Goal: Contribute content

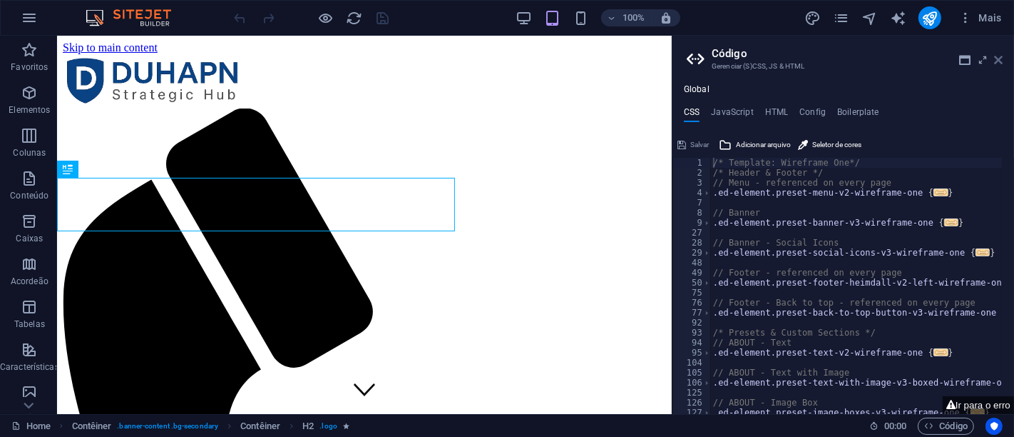
click at [999, 58] on icon at bounding box center [998, 59] width 9 height 11
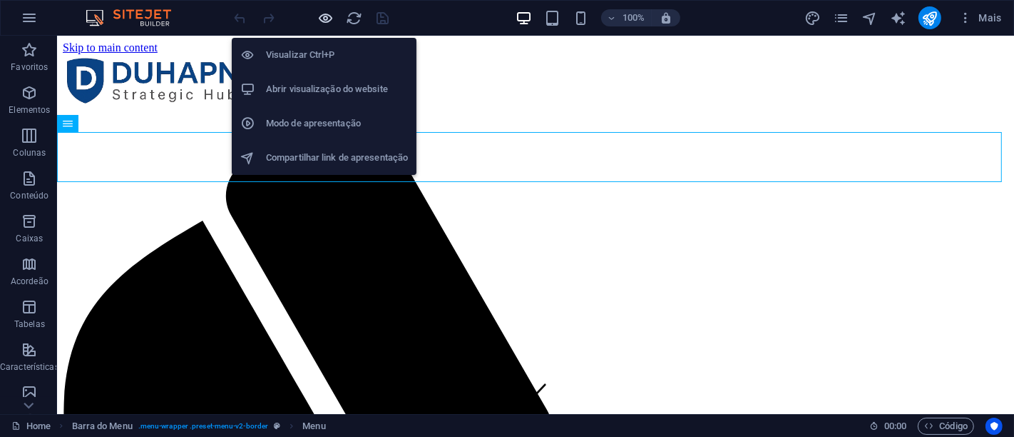
click at [325, 19] on icon "button" at bounding box center [326, 18] width 16 height 16
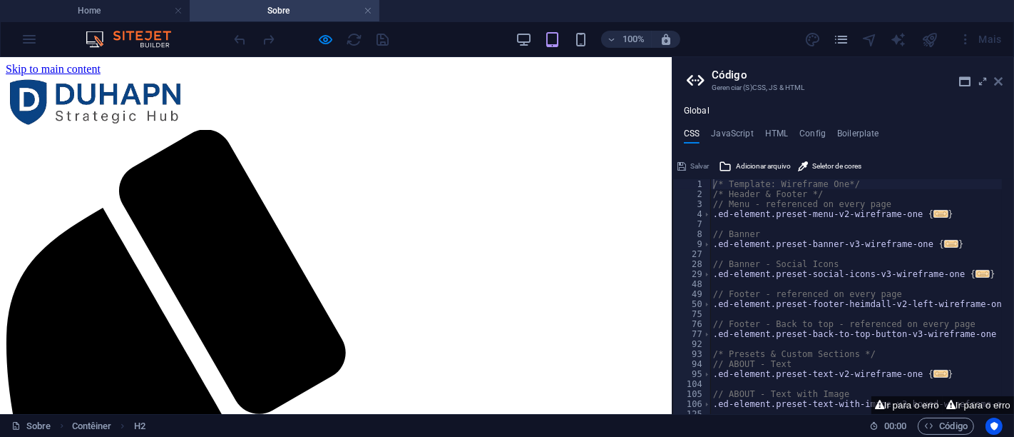
click at [999, 84] on icon at bounding box center [998, 81] width 9 height 11
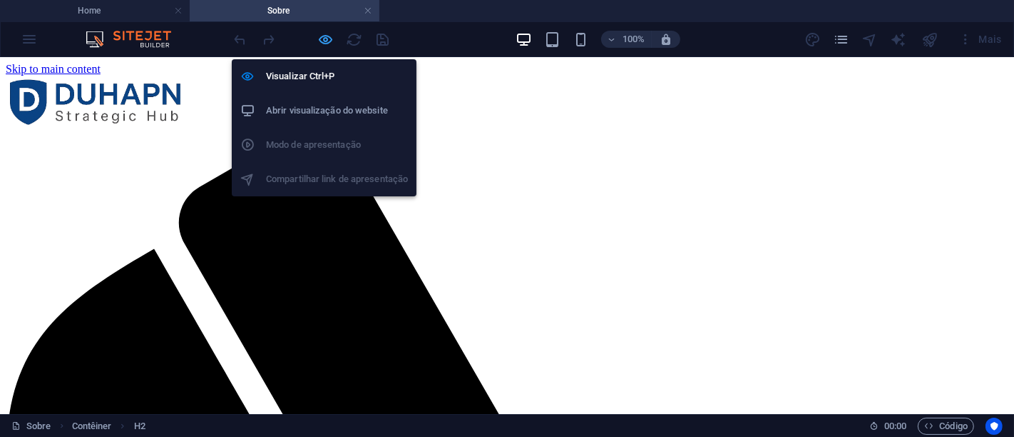
click at [324, 36] on icon "button" at bounding box center [326, 39] width 16 height 16
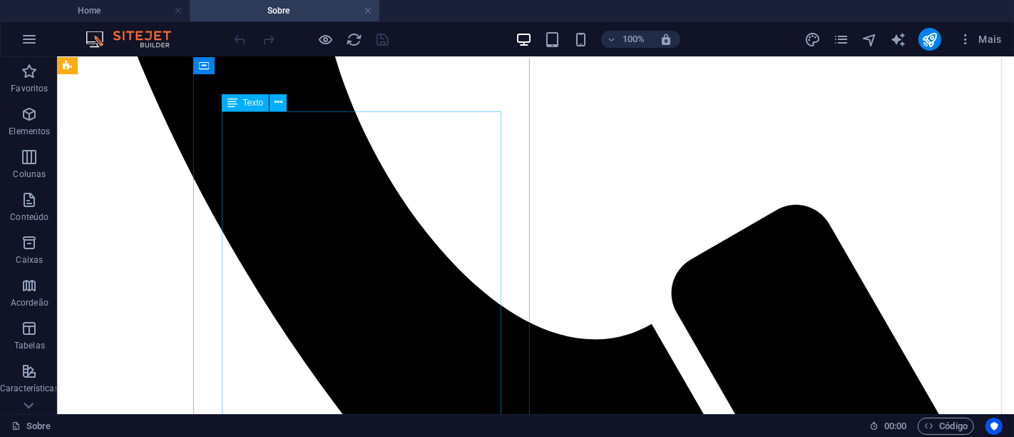
scroll to position [617, 0]
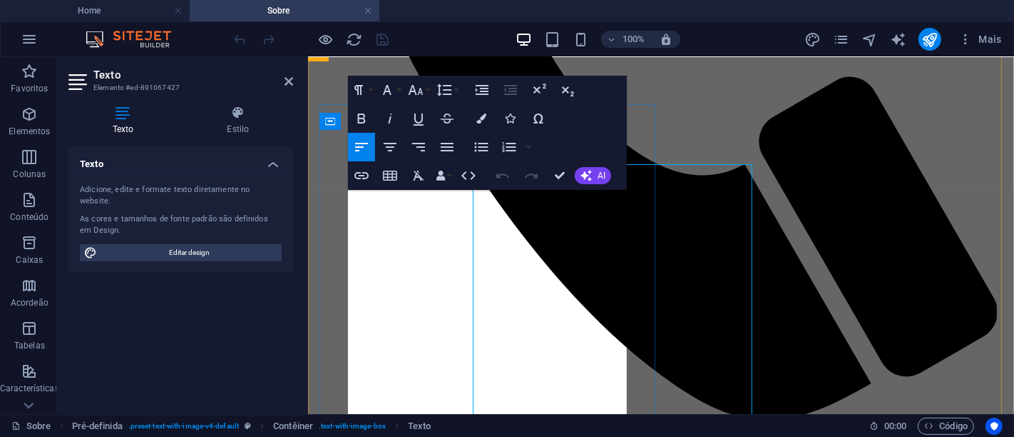
scroll to position [643, 0]
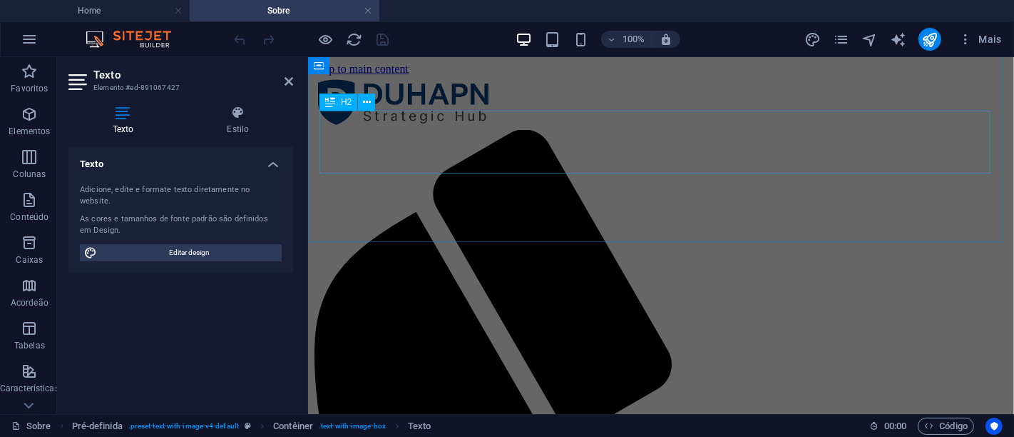
scroll to position [0, 0]
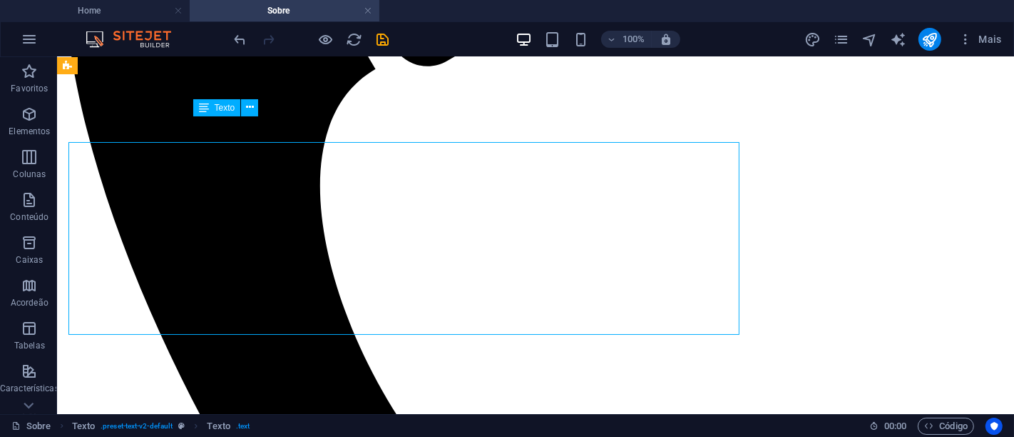
scroll to position [278, 0]
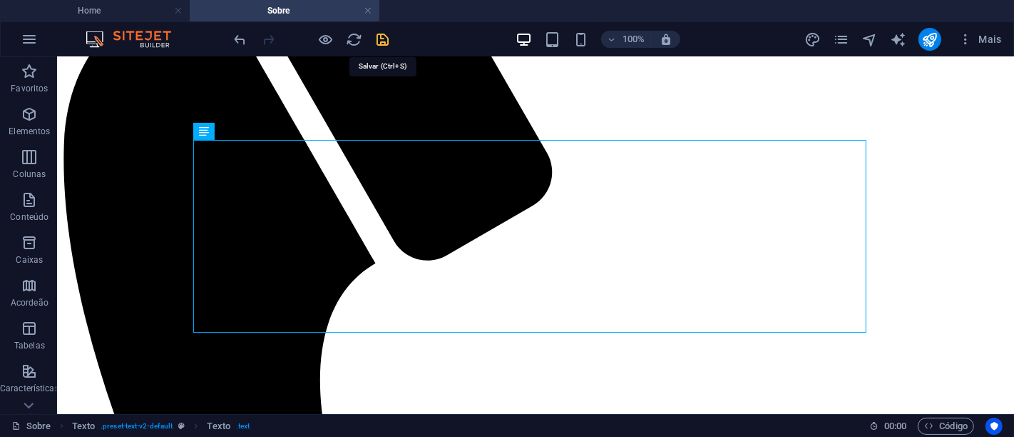
click at [377, 36] on icon "save" at bounding box center [383, 39] width 16 height 16
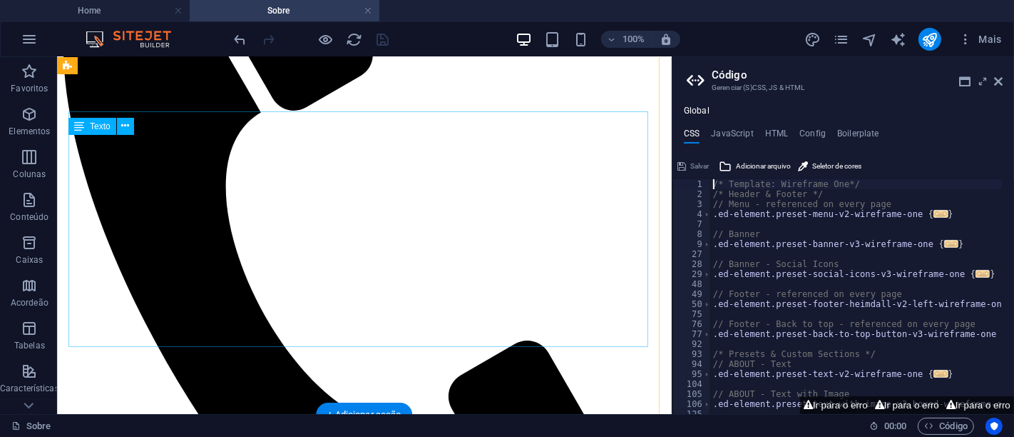
scroll to position [292, 0]
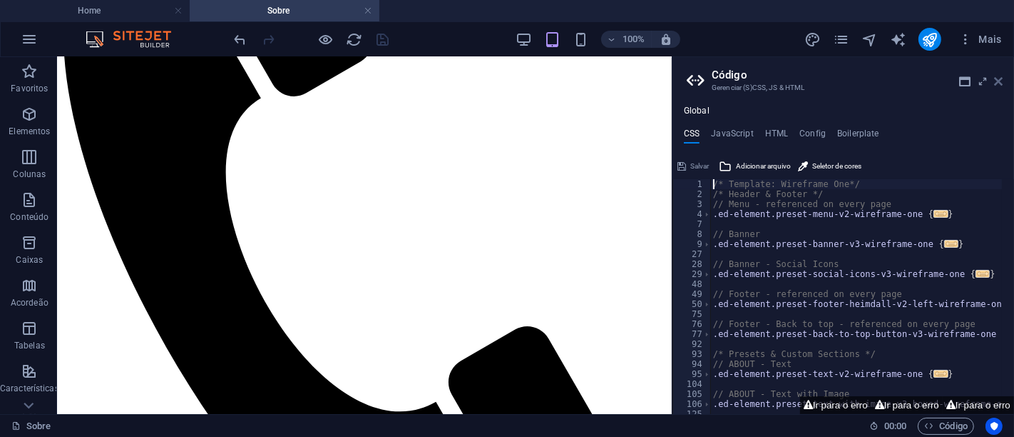
click at [1002, 82] on icon at bounding box center [998, 81] width 9 height 11
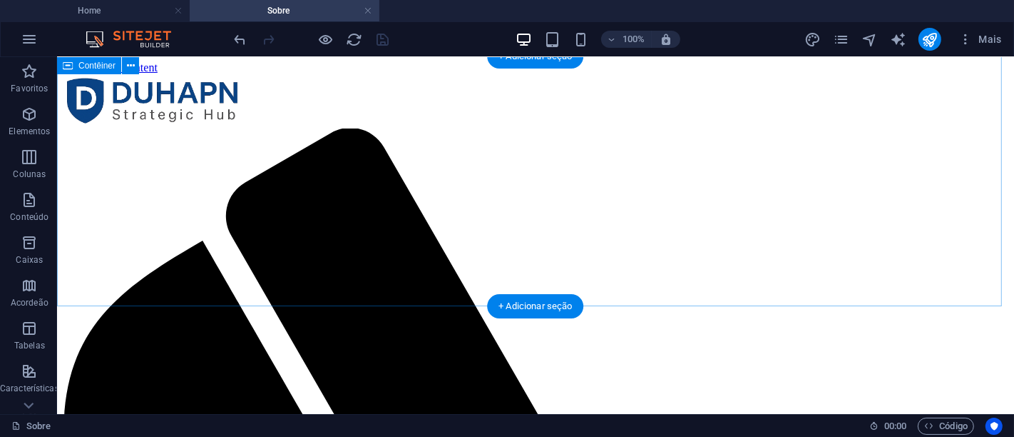
scroll to position [0, 0]
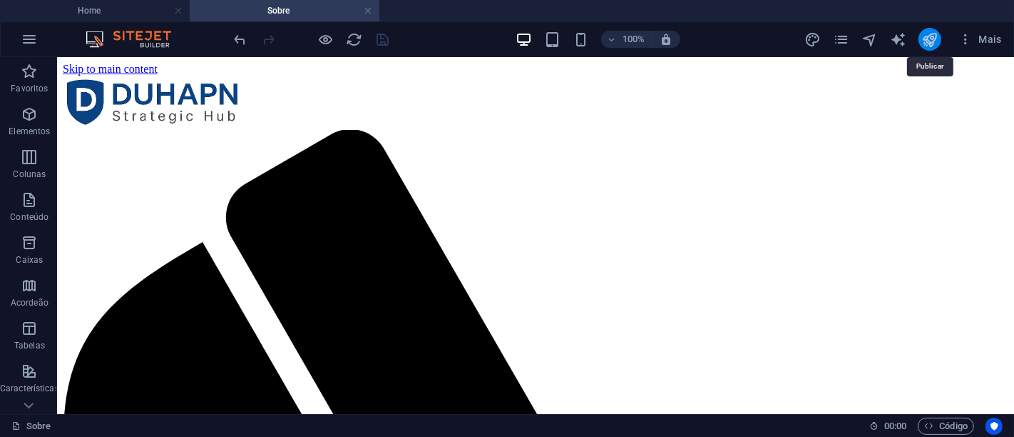
click at [933, 34] on icon "publish" at bounding box center [930, 39] width 16 height 16
